Goal: Transaction & Acquisition: Purchase product/service

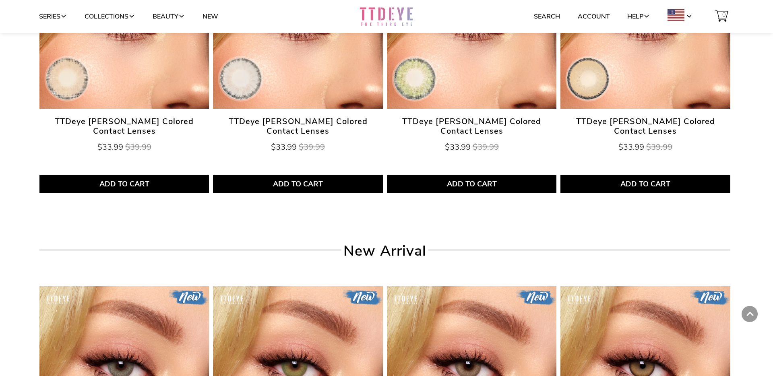
scroll to position [1584, 0]
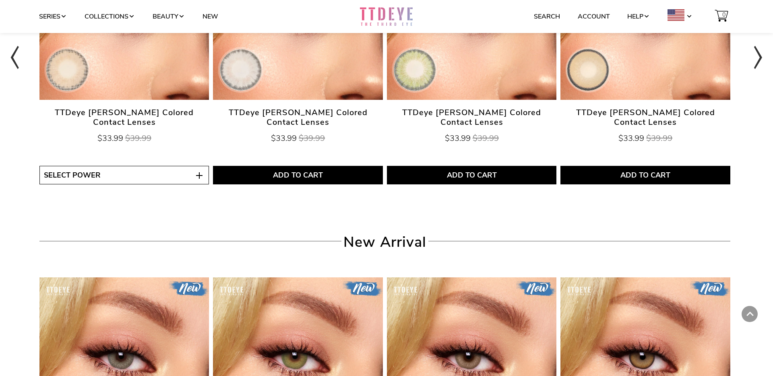
click at [134, 171] on button "Select Power" at bounding box center [124, 175] width 170 height 19
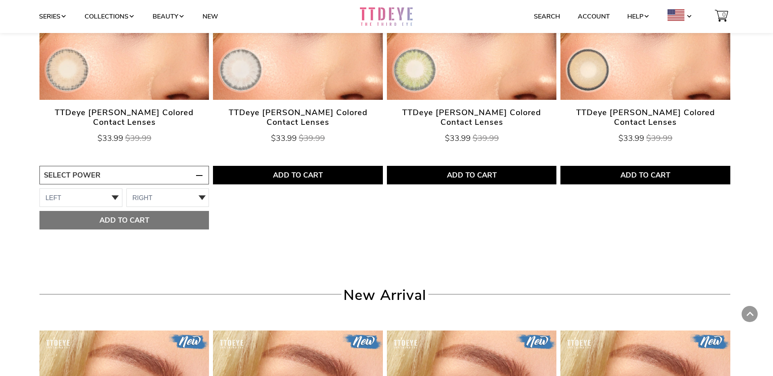
click at [304, 247] on div "Top Trending TTDeye [PERSON_NAME] Colored Contact Lenses $33.99 $39.99 Select P…" at bounding box center [386, 62] width 773 height 400
click at [273, 230] on div "TTDeye [PERSON_NAME] Colored Contact Lenses $33.99 $39.99 Select Power LEFT 0.0…" at bounding box center [384, 84] width 695 height 308
click at [164, 124] on span "TTDeye [PERSON_NAME] Colored Contact Lenses" at bounding box center [124, 117] width 170 height 19
click at [149, 69] on img at bounding box center [124, 15] width 170 height 170
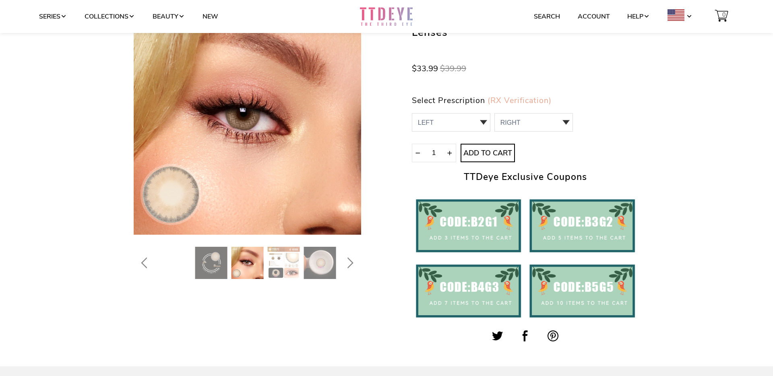
scroll to position [85, 0]
